Goal: Find specific page/section: Find specific page/section

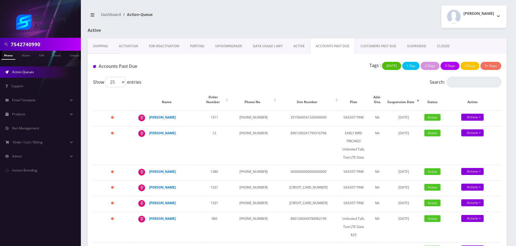
click at [43, 48] on input "7542740990" at bounding box center [45, 44] width 69 height 10
paste input "9342239243"
type input "9342239243"
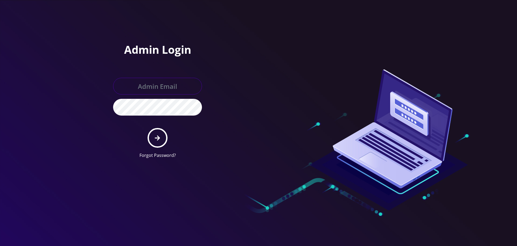
type input "[EMAIL_ADDRESS][DOMAIN_NAME]"
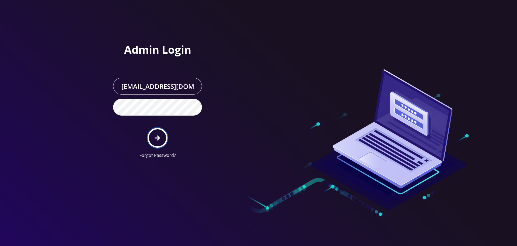
click at [163, 139] on button "submit" at bounding box center [158, 138] width 20 height 20
click at [103, 66] on div at bounding box center [258, 123] width 517 height 246
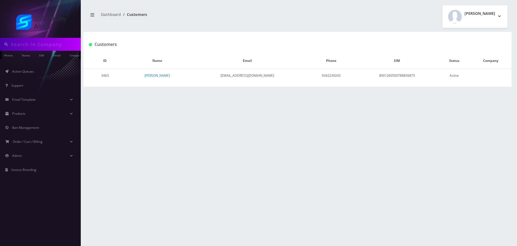
type input "9342239243"
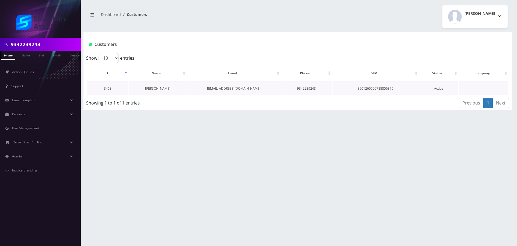
click at [154, 87] on link "[PERSON_NAME]" at bounding box center [157, 88] width 25 height 5
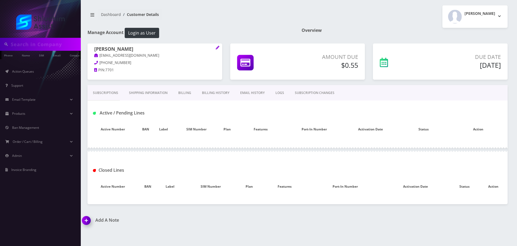
type input "9342239243"
